Goal: Task Accomplishment & Management: Complete application form

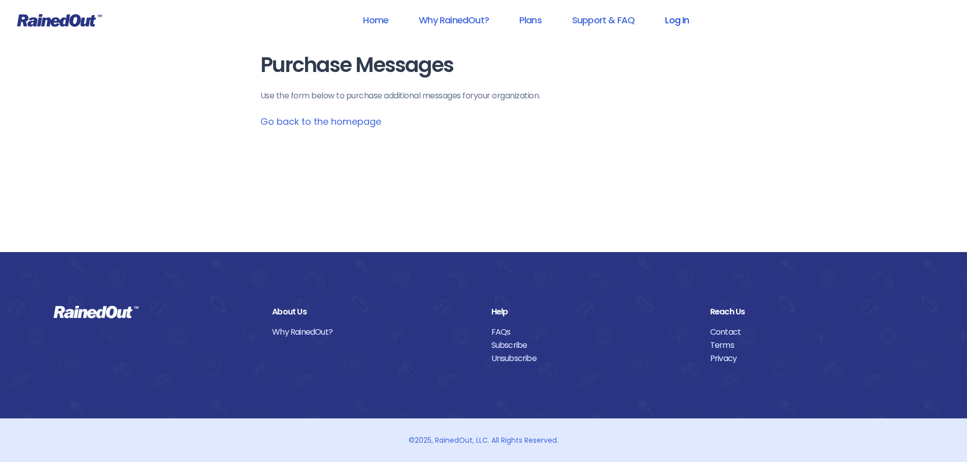
click at [667, 25] on link "Log In" at bounding box center [676, 20] width 50 height 23
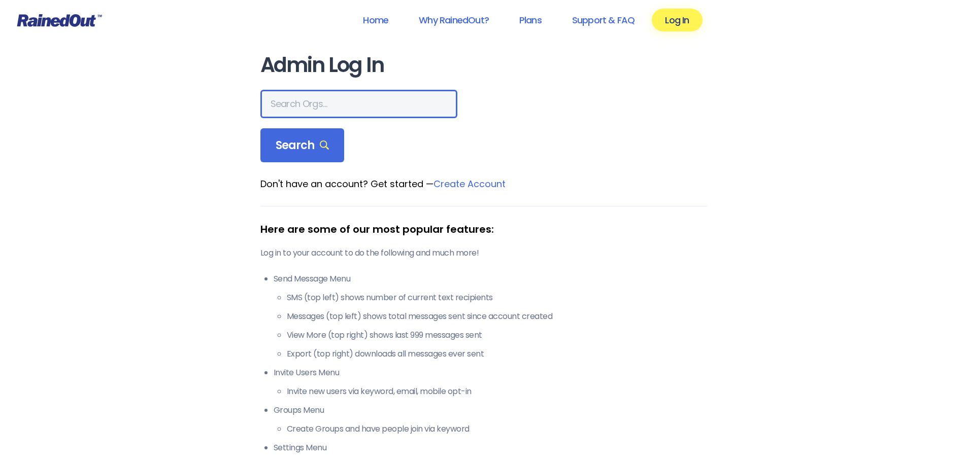
click at [319, 104] on input "text" at bounding box center [358, 104] width 197 height 28
click at [698, 19] on link "Log In" at bounding box center [676, 20] width 50 height 23
click at [332, 106] on input "text" at bounding box center [358, 104] width 197 height 28
type input "greater wyo"
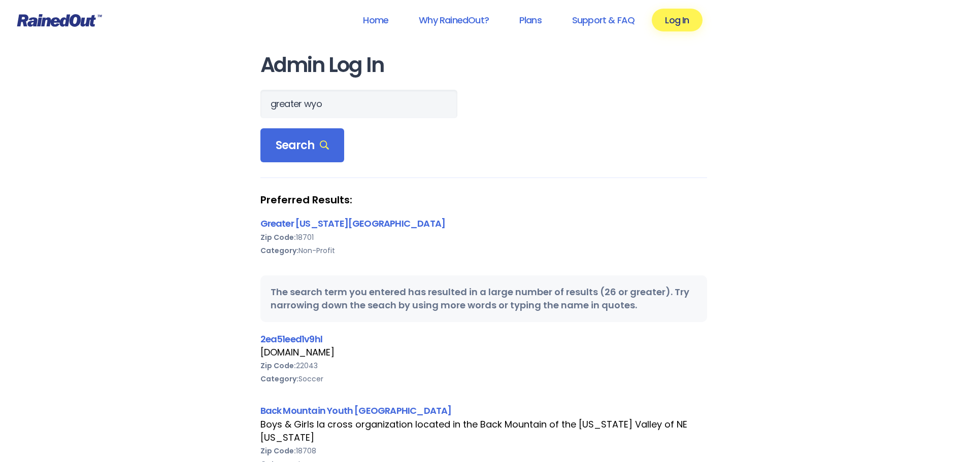
click at [372, 233] on div "Zip Code: 18701" at bounding box center [483, 237] width 446 height 13
click at [372, 223] on link "Greater [US_STATE][GEOGRAPHIC_DATA]" at bounding box center [352, 223] width 185 height 13
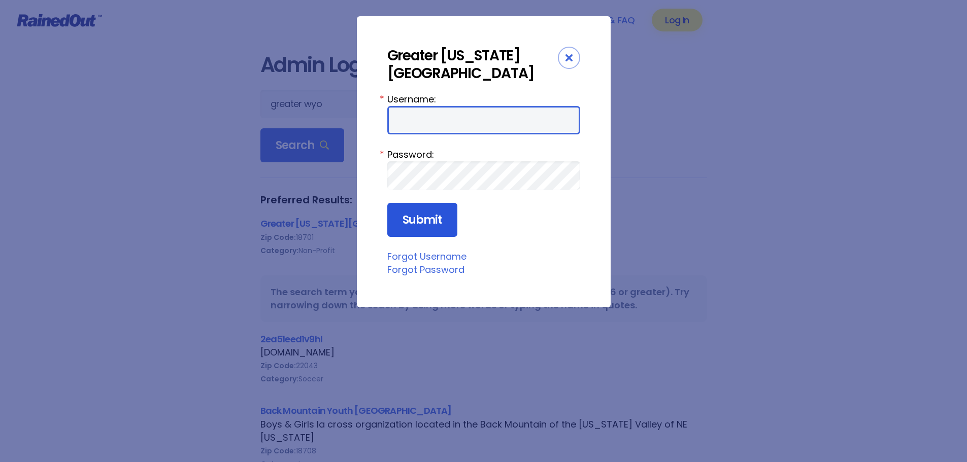
type input "wbYMCA"
click at [437, 220] on input "Submit" at bounding box center [422, 220] width 70 height 35
